Goal: Check status: Check status

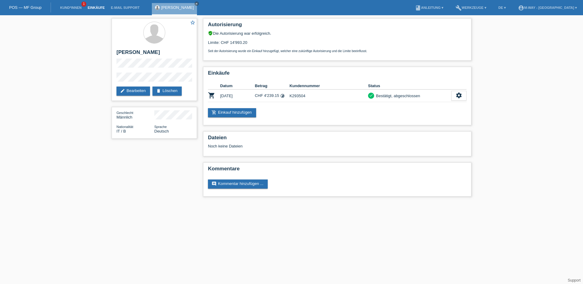
click at [90, 8] on link "Einkäufe" at bounding box center [95, 8] width 23 height 4
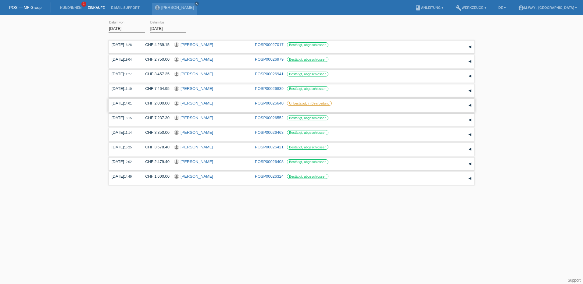
click at [470, 105] on div "▾" at bounding box center [469, 105] width 9 height 9
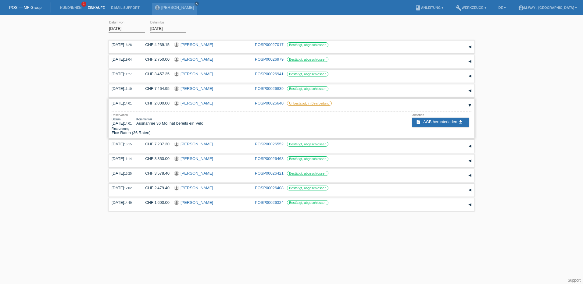
click at [187, 103] on link "[PERSON_NAME]" at bounding box center [197, 103] width 33 height 5
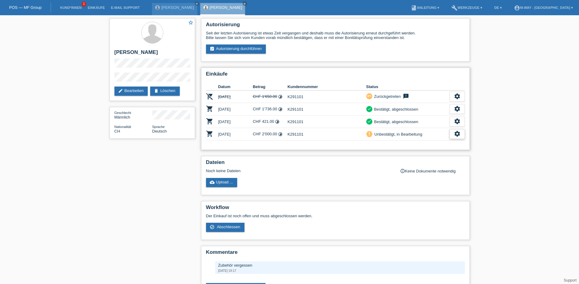
click at [458, 133] on icon "settings" at bounding box center [457, 134] width 7 height 7
